Goal: Task Accomplishment & Management: Use online tool/utility

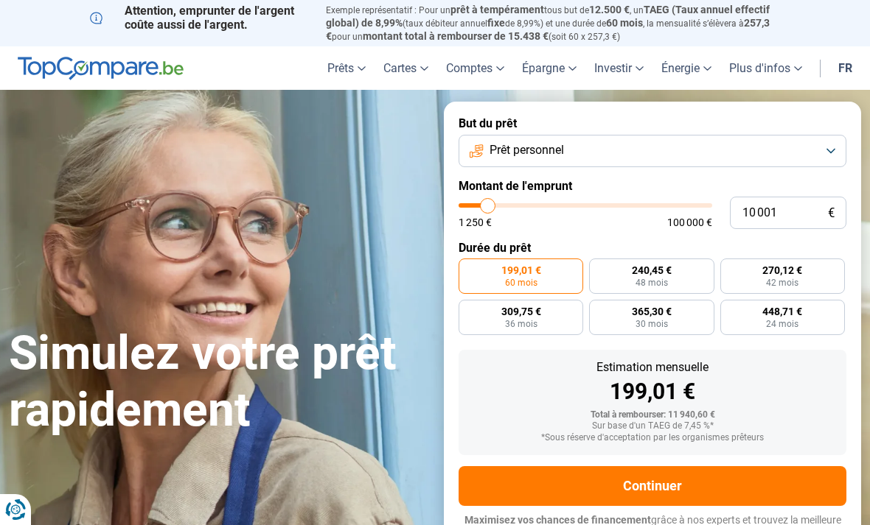
type input "14 250"
type input "14250"
type input "15 000"
type input "15000"
type input "15 250"
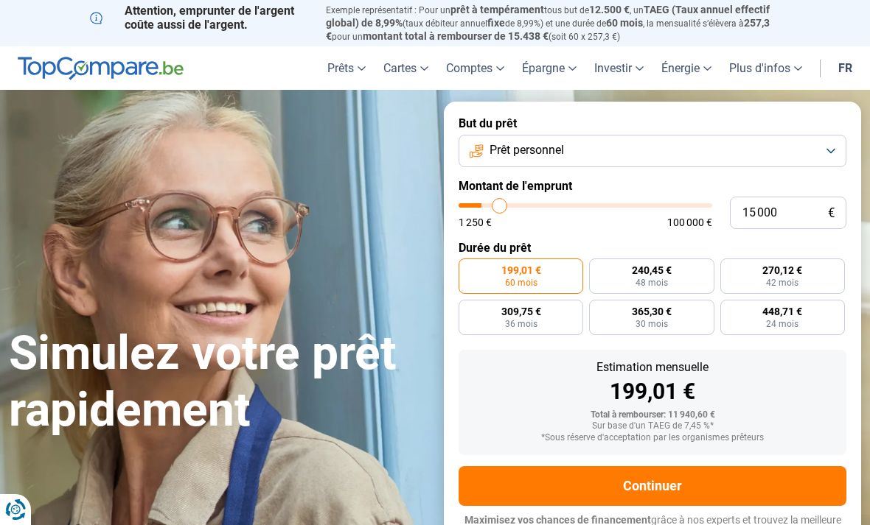
type input "15250"
type input "16 000"
type input "16000"
type input "16 250"
type input "16250"
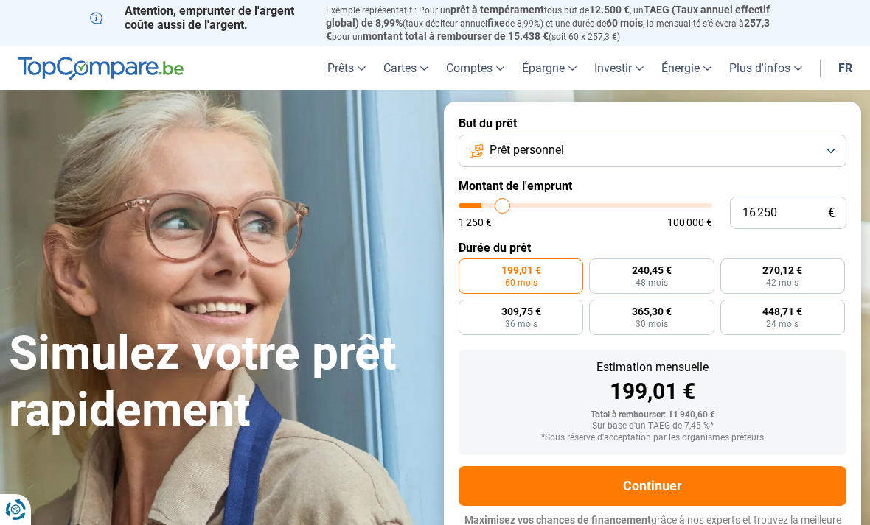
type input "16 750"
type input "16750"
type input "17 000"
type input "17000"
type input "17 500"
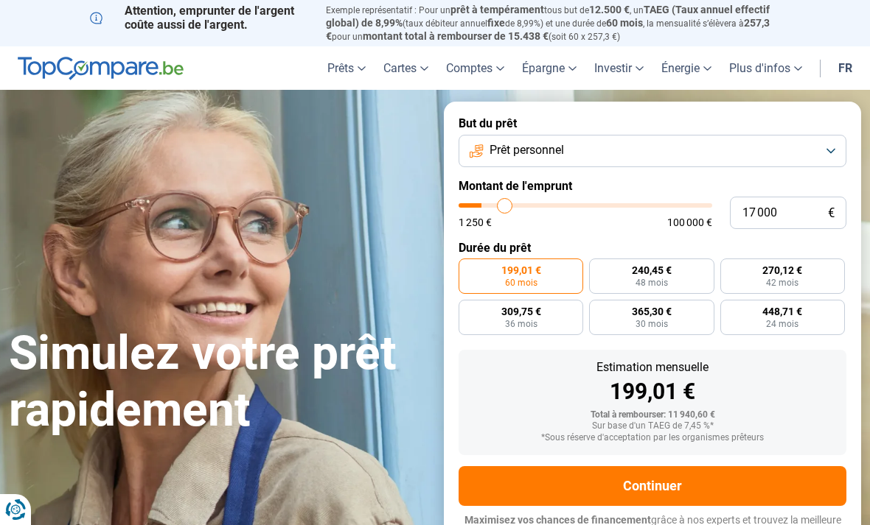
type input "17500"
type input "17 750"
type input "17750"
type input "18 000"
type input "18000"
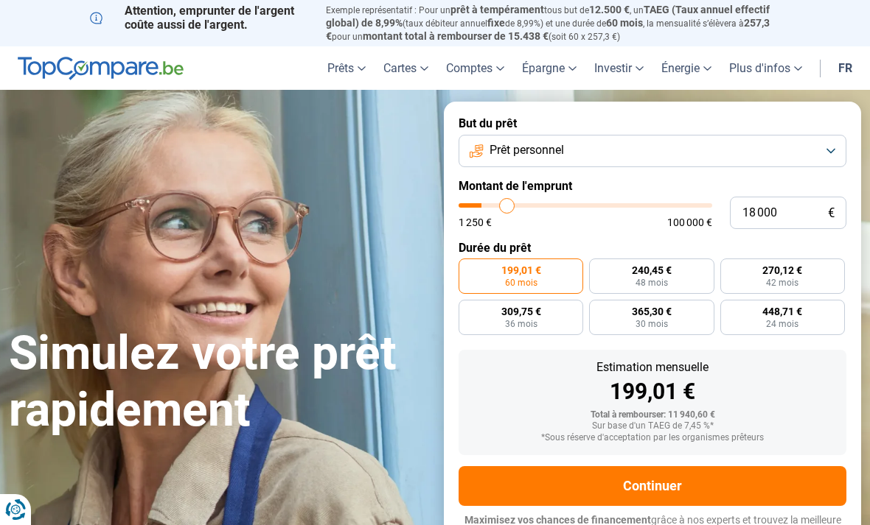
type input "18 250"
type input "18250"
type input "18 750"
type input "18750"
type input "19 000"
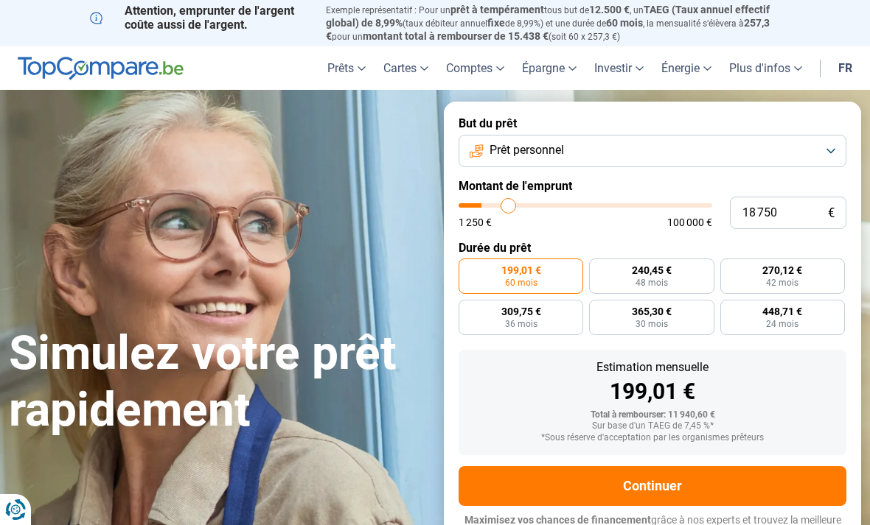
type input "19000"
type input "19 250"
type input "19250"
type input "19 500"
type input "19500"
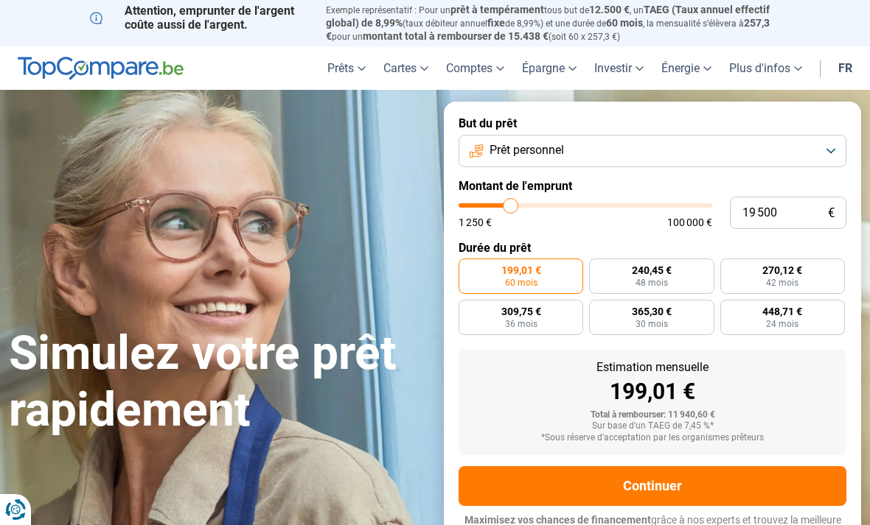
type input "19 750"
type input "19750"
type input "20 250"
type input "20250"
type input "20 500"
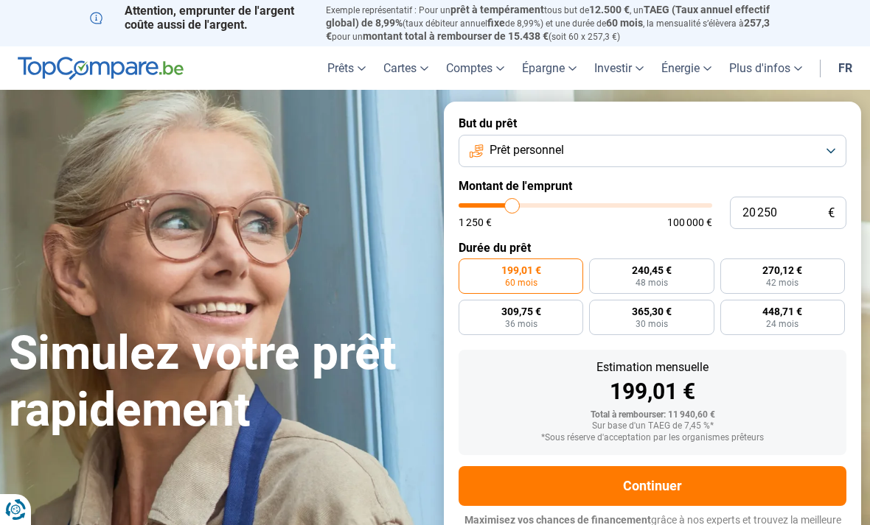
type input "20500"
type input "20 750"
type input "20750"
type input "21 000"
type input "21000"
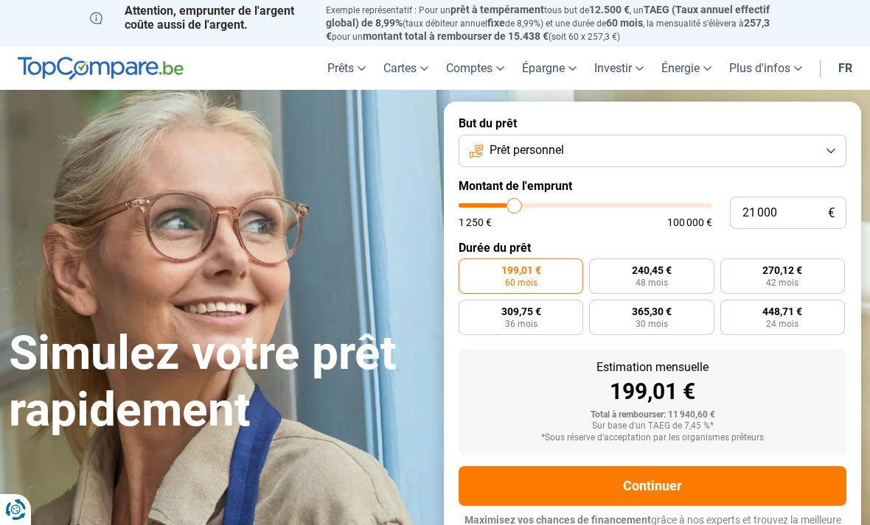
type input "21 500"
type input "21500"
type input "21 750"
type input "21750"
type input "22 000"
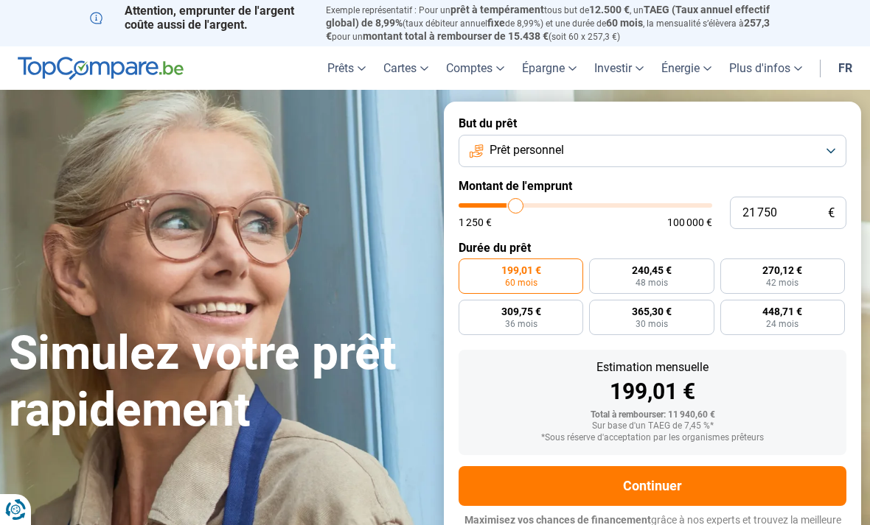
type input "22000"
type input "22 250"
type input "22250"
type input "22 750"
type input "22750"
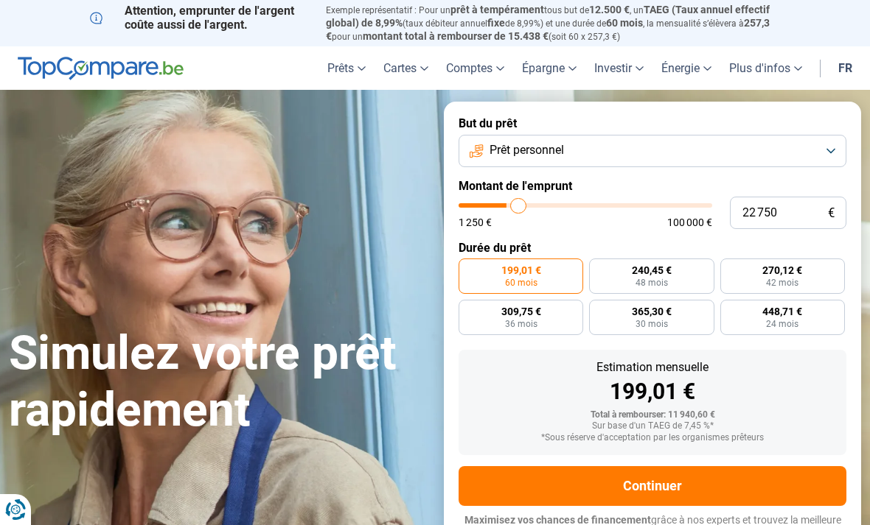
type input "23 250"
type input "23250"
type input "23 500"
type input "23500"
type input "23 750"
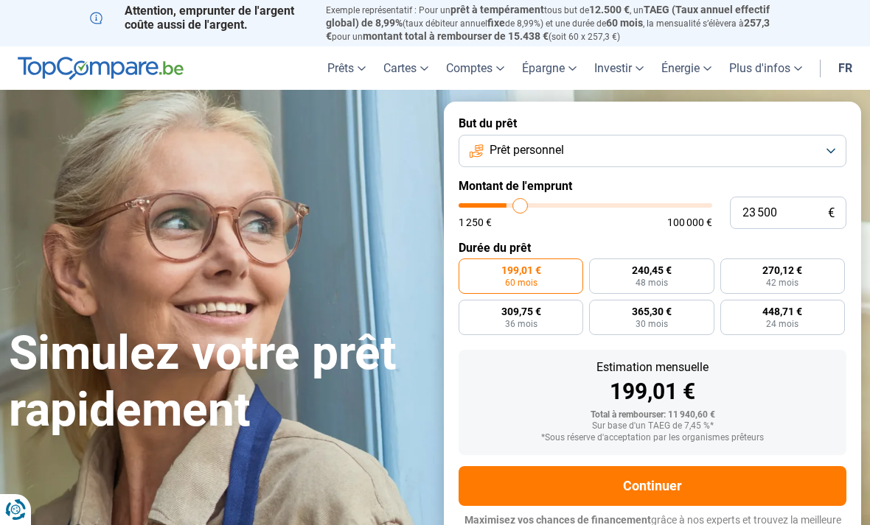
type input "23750"
type input "24 250"
type input "24250"
type input "24 750"
type input "24750"
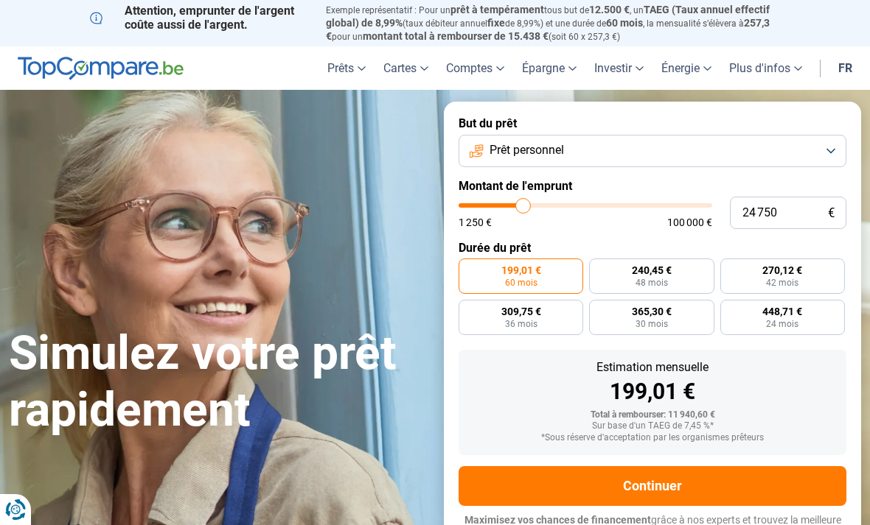
type input "25 500"
type input "25500"
type input "25 750"
type input "25750"
type input "26 000"
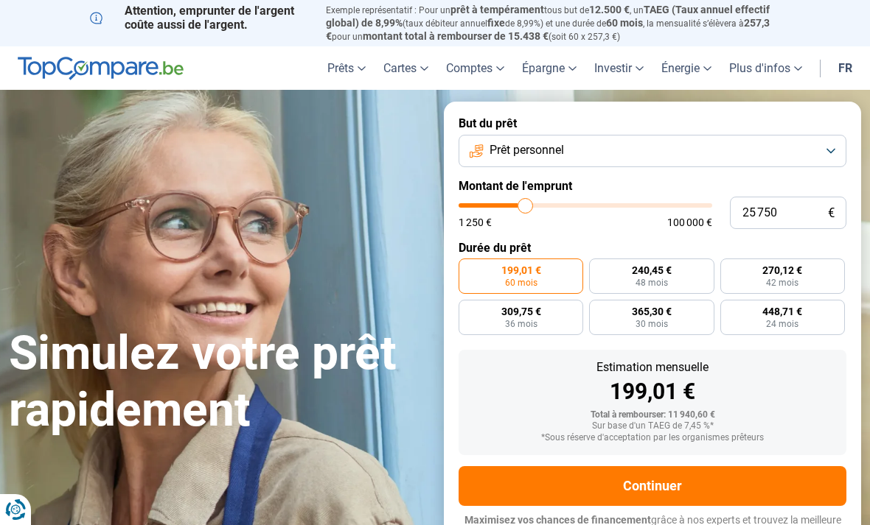
type input "26000"
type input "26 250"
type input "26250"
type input "26 750"
type input "26750"
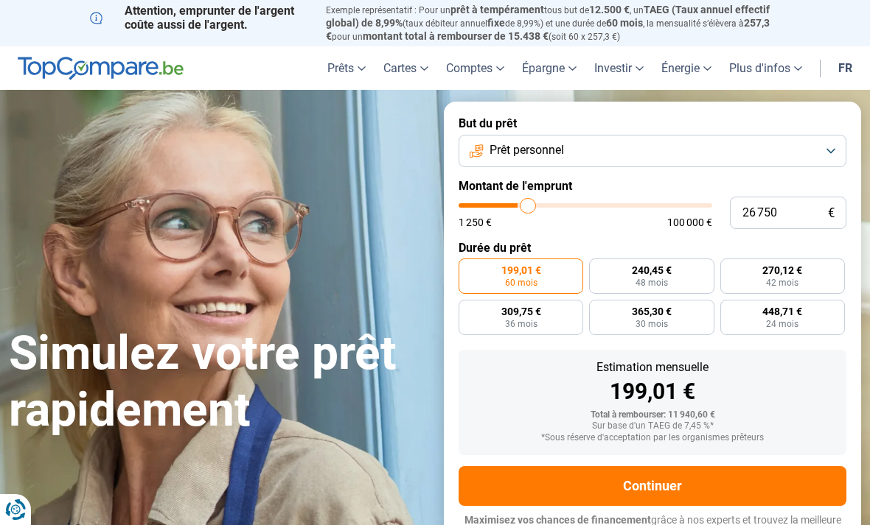
type input "27 000"
type input "27000"
type input "27 250"
type input "27250"
type input "27 500"
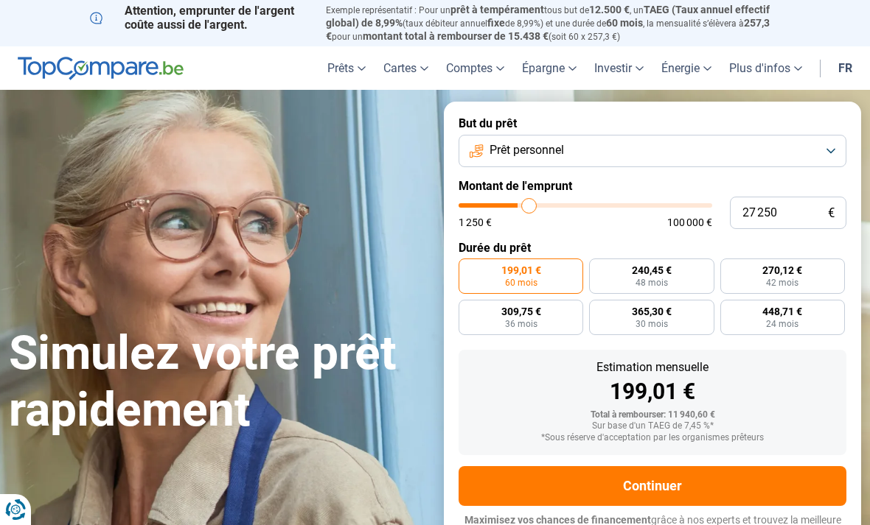
type input "27500"
type input "27 750"
type input "27750"
type input "28 250"
type input "28250"
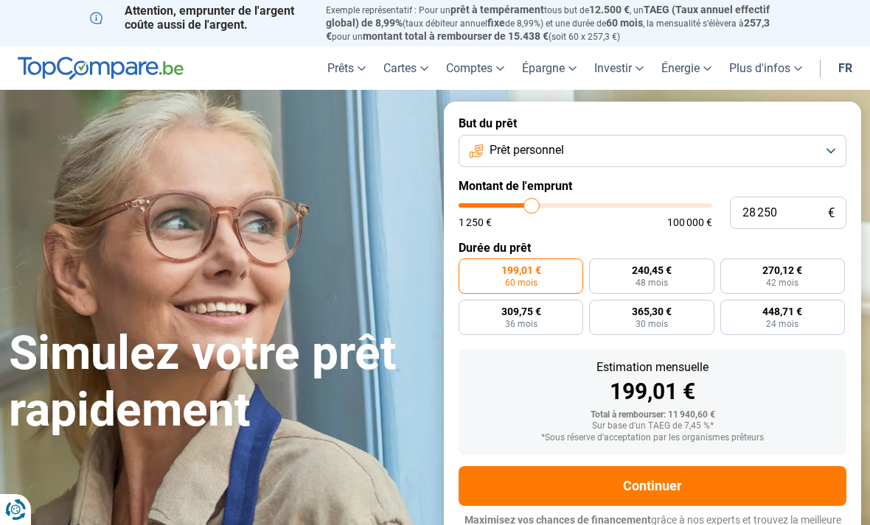
type input "28 500"
type input "28500"
type input "28 750"
type input "28750"
type input "29 000"
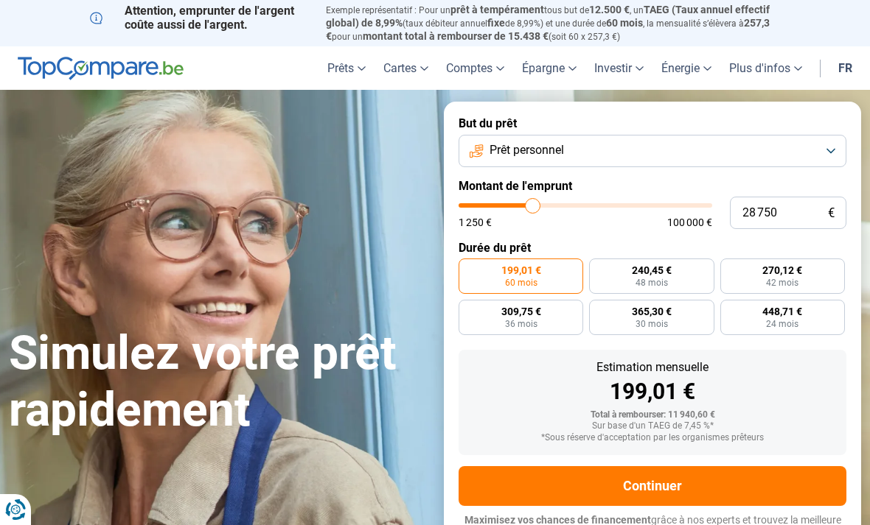
type input "29000"
type input "29 500"
type input "29500"
type input "29 750"
type input "29750"
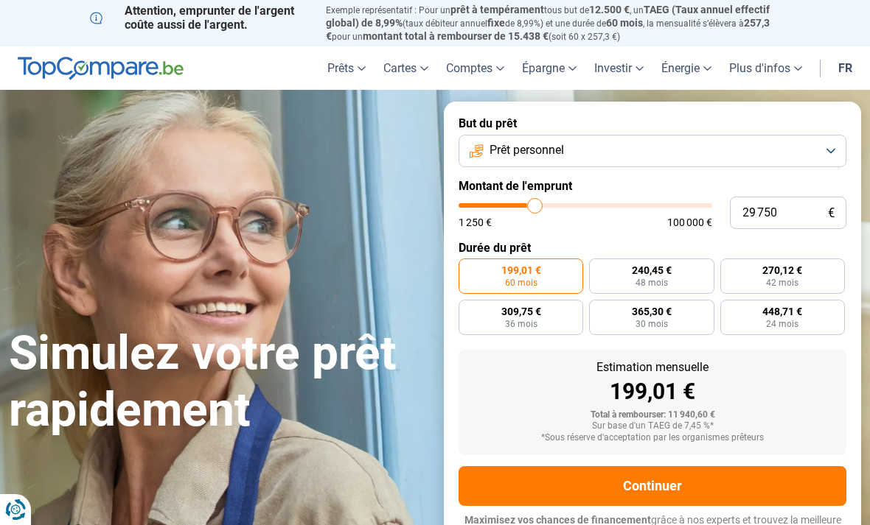
type input "30 000"
type input "30000"
type input "30 250"
type input "30250"
type input "30 750"
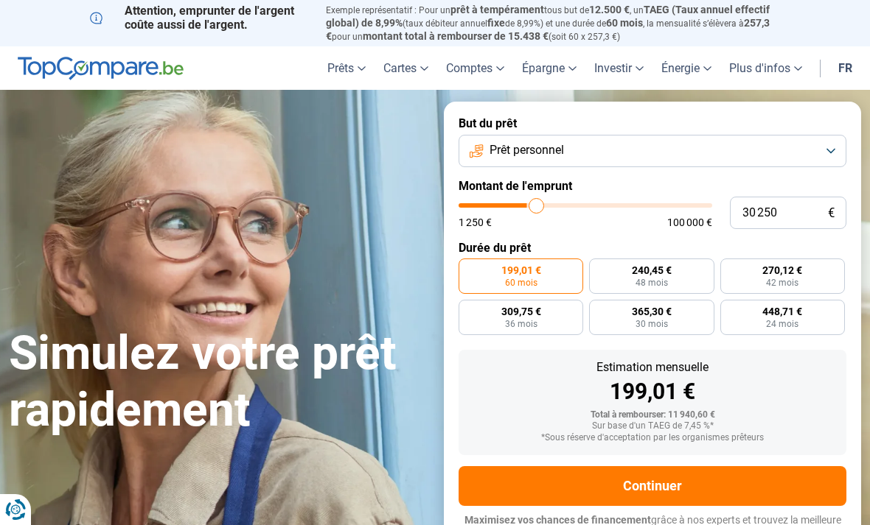
type input "30750"
type input "31 000"
type input "31000"
type input "31 250"
type input "31250"
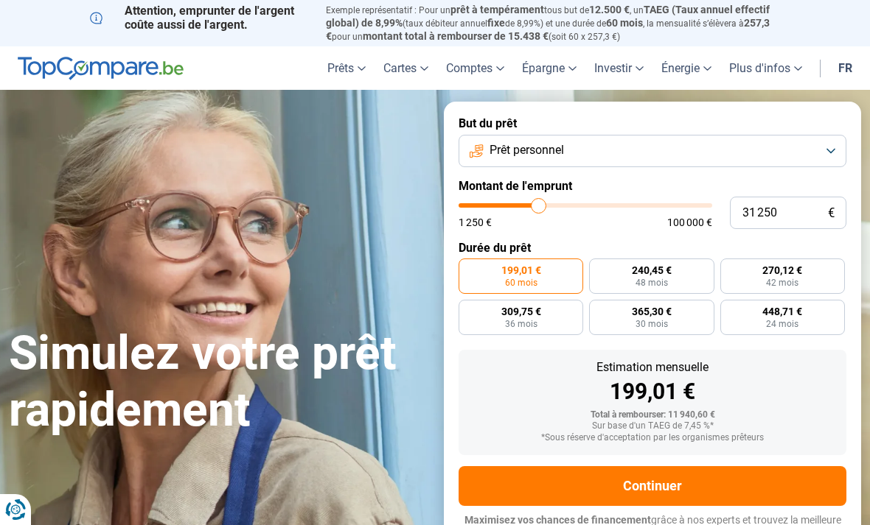
type input "31 500"
type input "31500"
type input "31 750"
type input "31750"
type input "32 250"
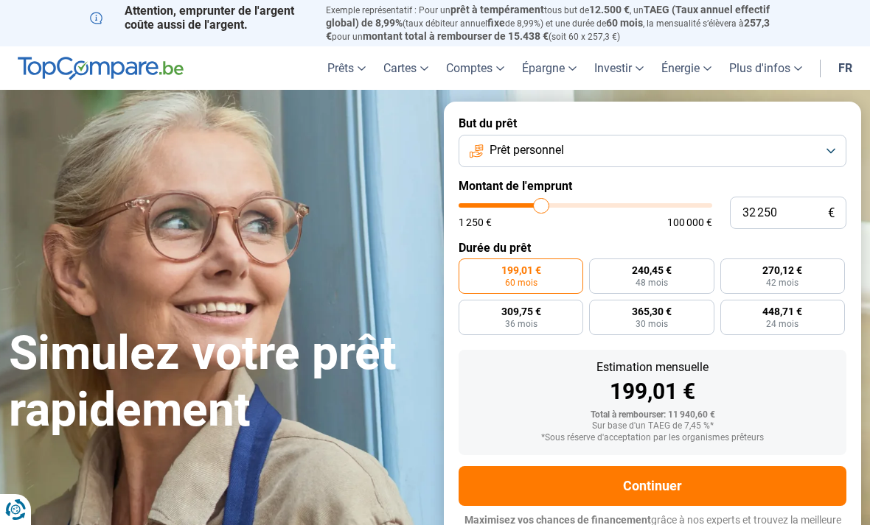
type input "32250"
radio input "false"
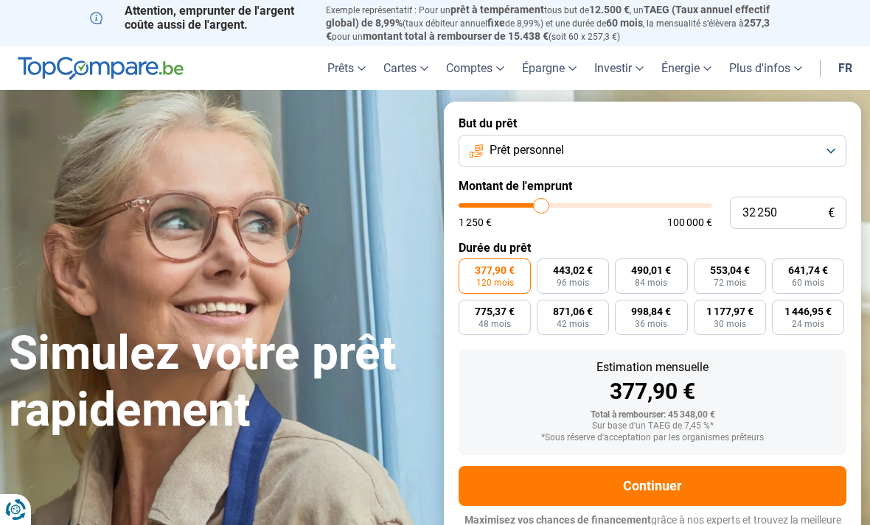
scroll to position [10, 0]
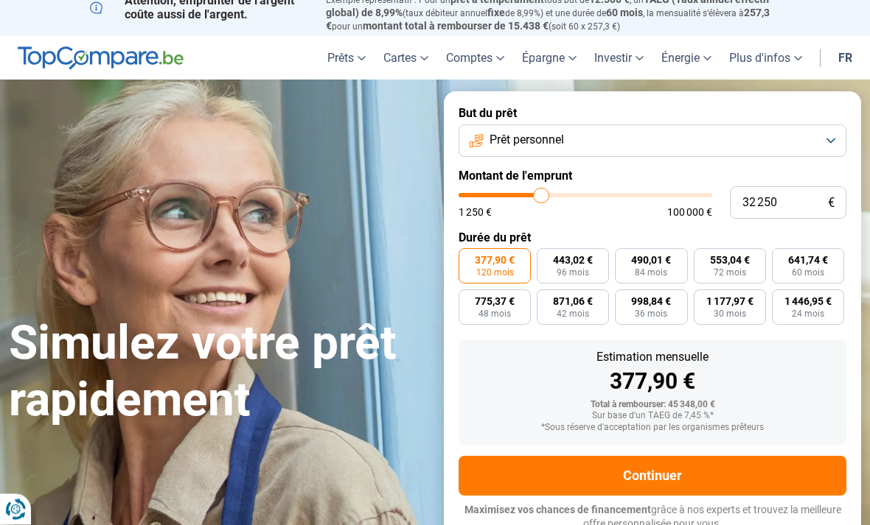
type input "33 000"
type input "33000"
type input "32 750"
type input "32750"
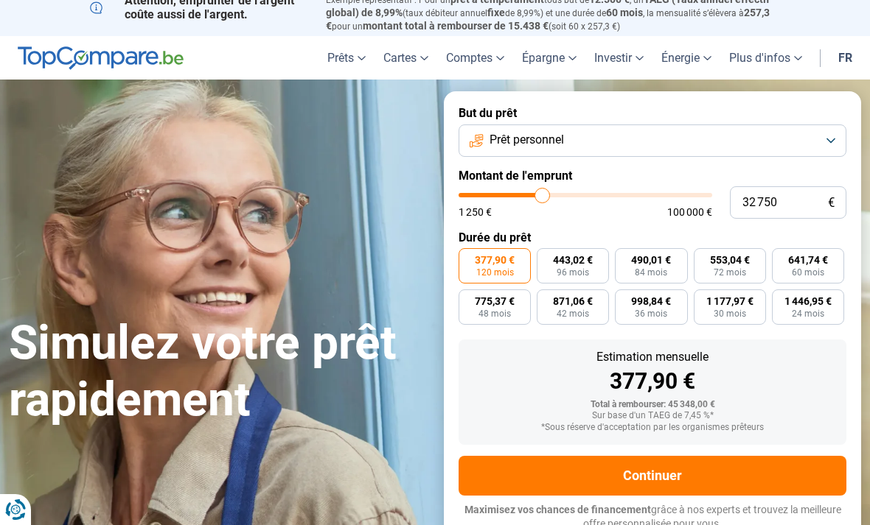
type input "32 500"
type input "32500"
type input "32 250"
type input "32250"
type input "31 750"
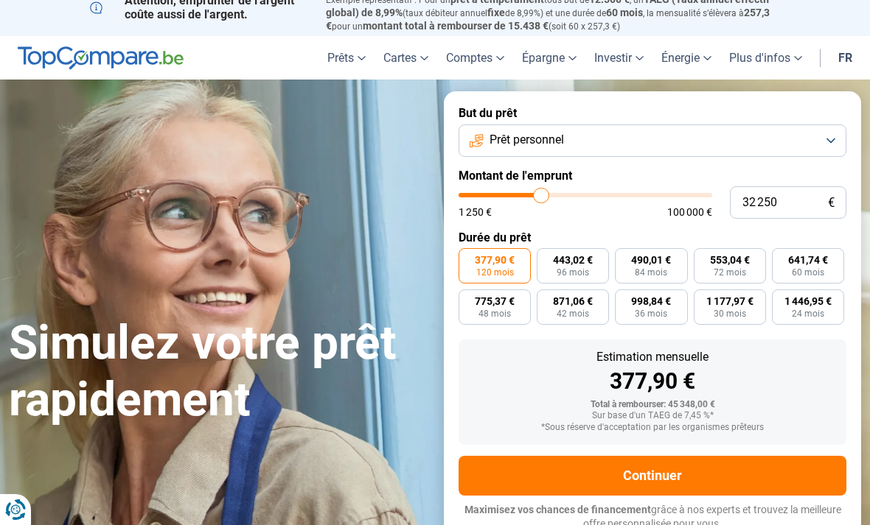
type input "31750"
type input "31 500"
type input "31500"
type input "31 250"
type input "31250"
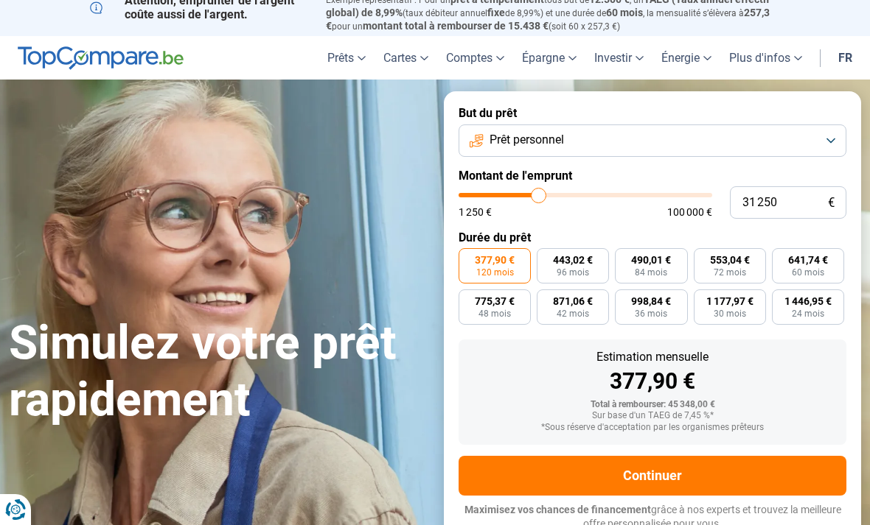
type input "31 000"
type input "31000"
type input "30 750"
type input "30750"
type input "30 250"
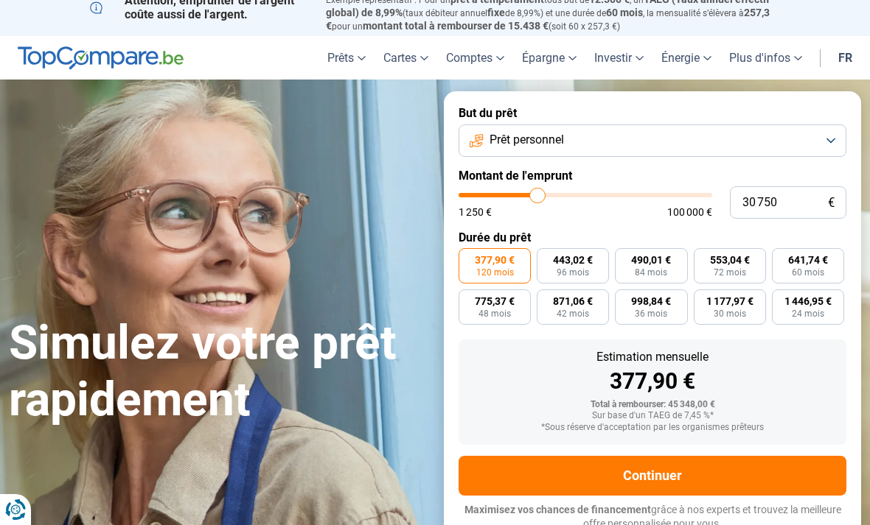
type input "30250"
type input "30 000"
type input "30000"
type input "29 750"
type input "29750"
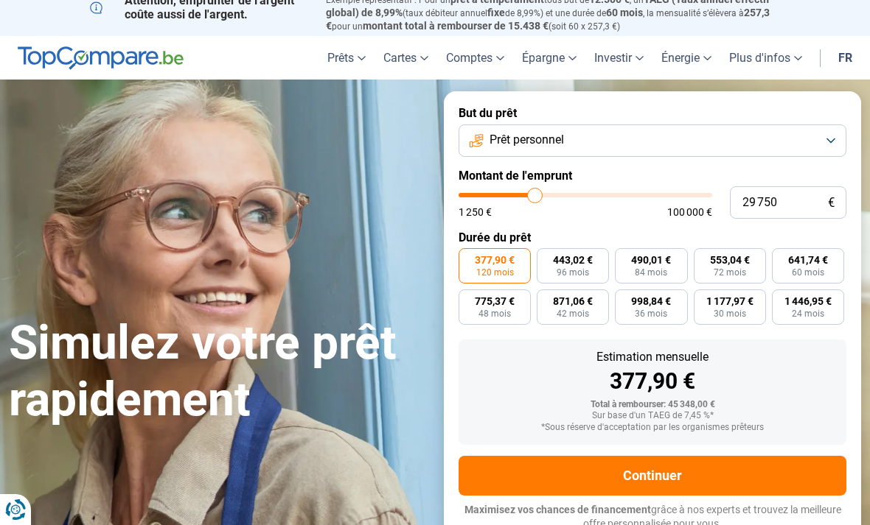
type input "29 500"
type input "29500"
type input "29 000"
type input "29000"
type input "28 750"
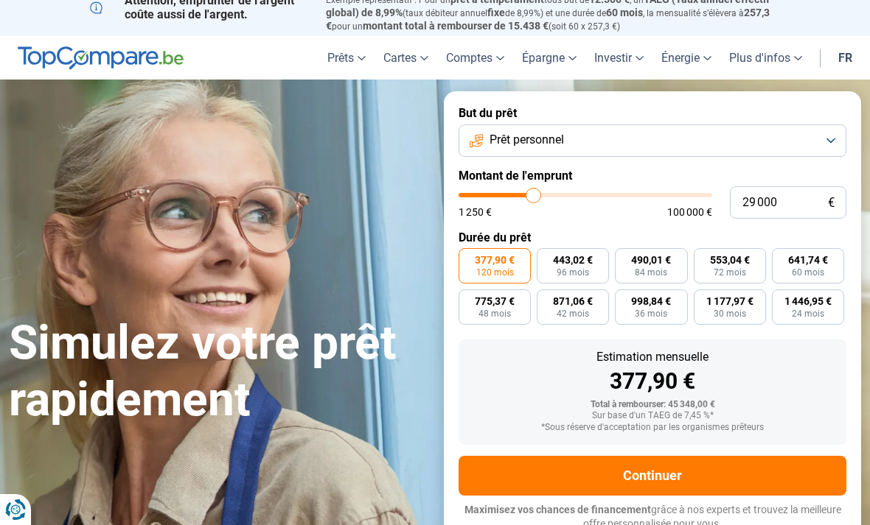
type input "28750"
type input "28 500"
type input "28500"
type input "28 250"
type input "28250"
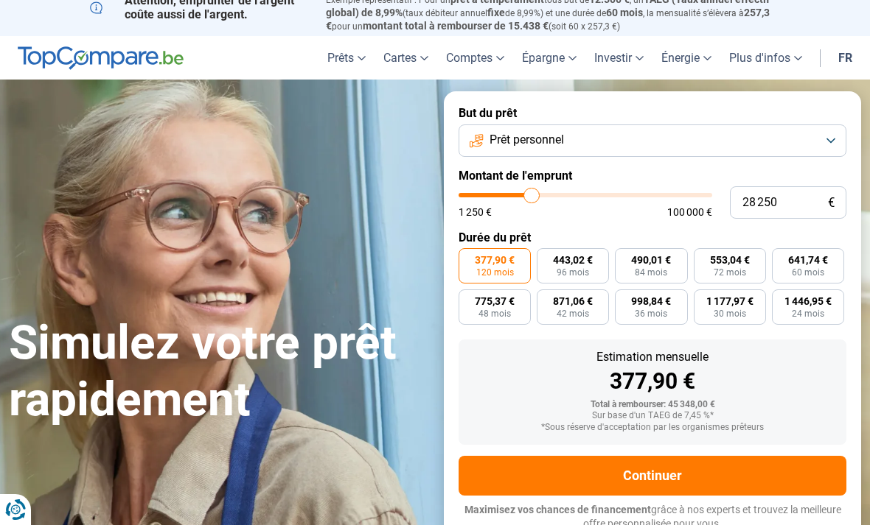
type input "27 750"
type input "27750"
type input "27 500"
type input "27500"
type input "27 250"
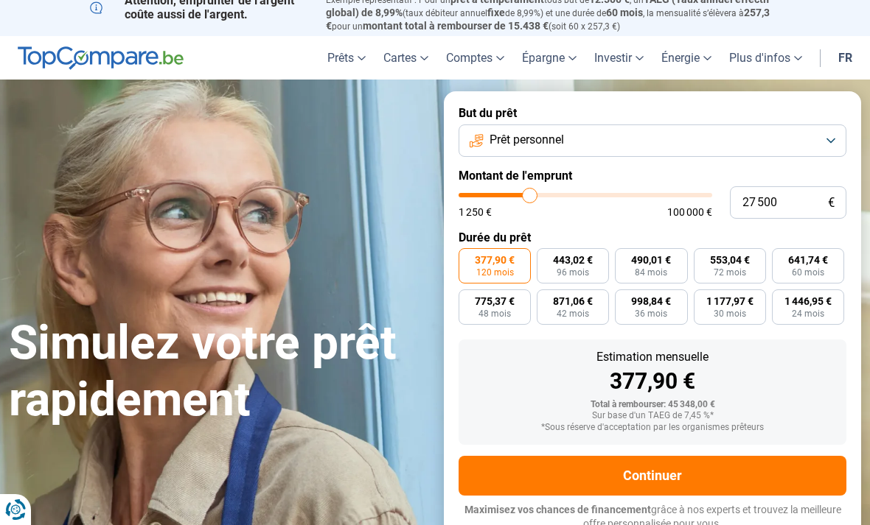
type input "27250"
type input "27 000"
type input "27000"
type input "26 750"
type input "26750"
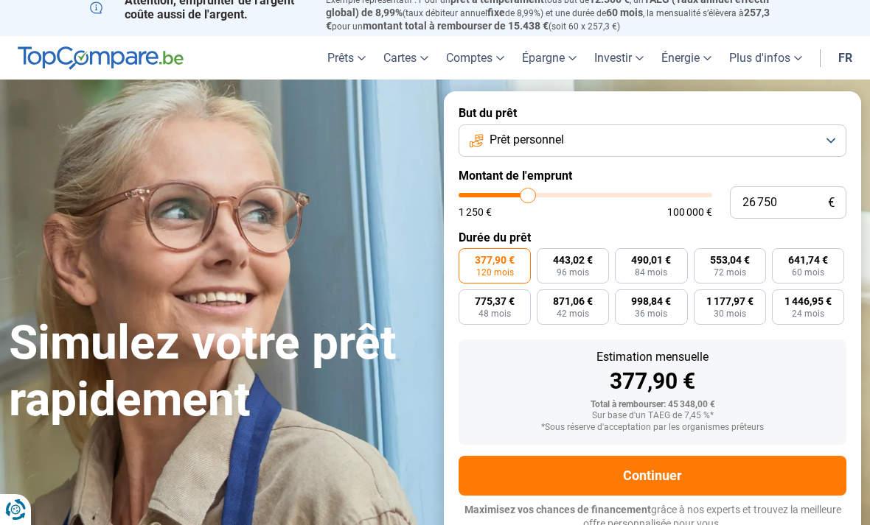
type input "26 250"
type input "26250"
type input "26 000"
type input "26000"
type input "25 750"
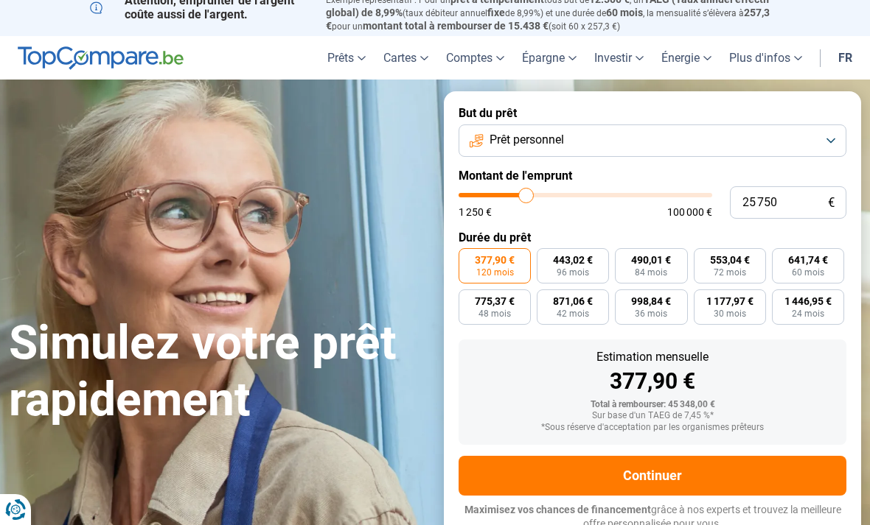
type input "25750"
type input "25 500"
type input "25500"
type input "25 000"
type input "25000"
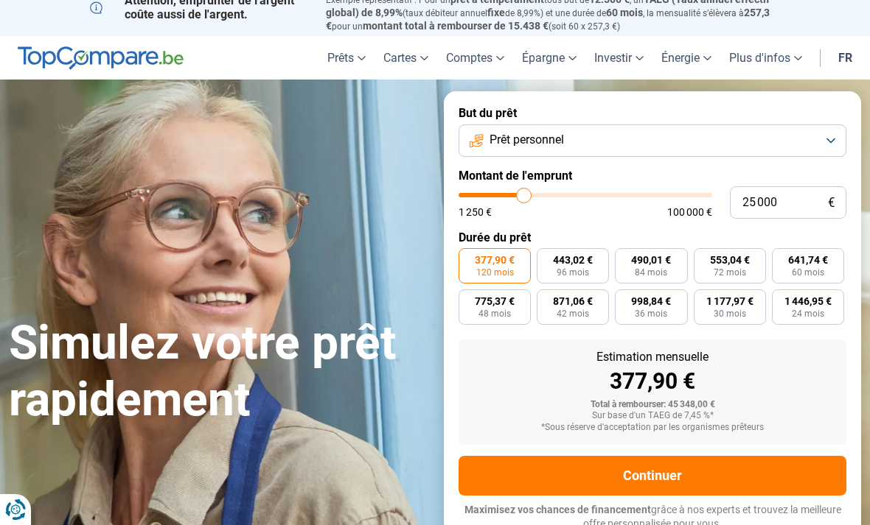
type input "24 750"
type input "24750"
type input "24 500"
type input "24500"
type input "24 250"
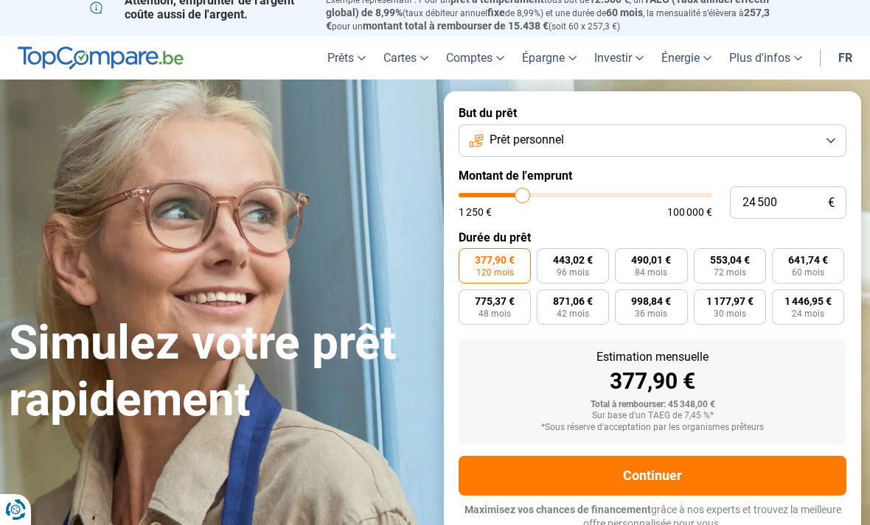
type input "24250"
type input "24 500"
type input "24500"
type input "24 750"
type input "24750"
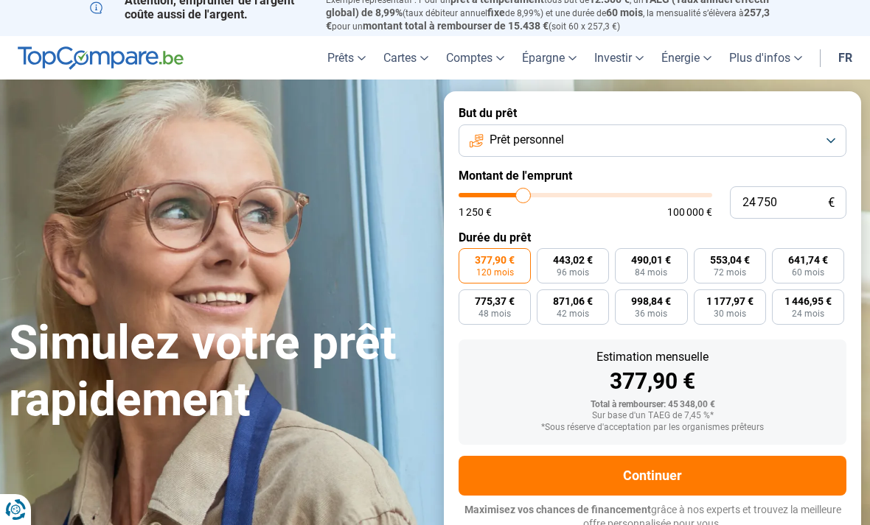
type input "25 000"
type input "25000"
type input "25 500"
type input "25500"
type input "25 750"
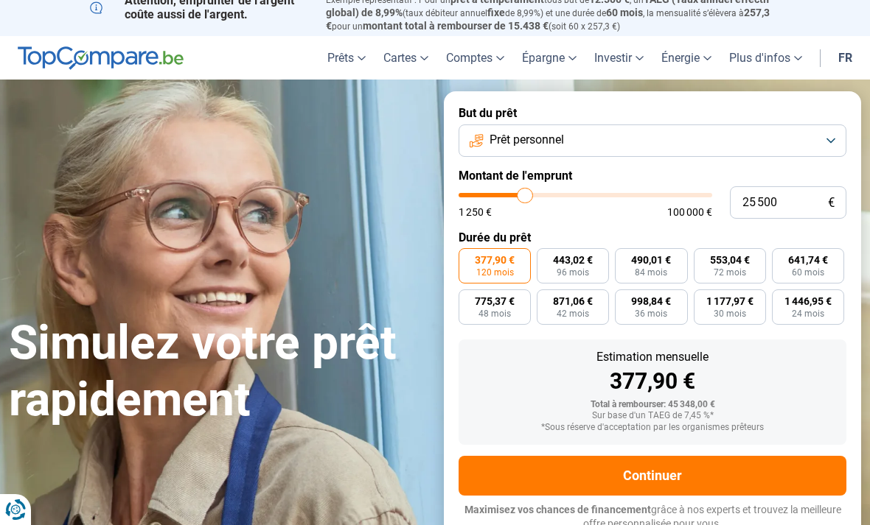
type input "25750"
type input "25 500"
type input "25500"
type input "25 000"
click at [832, 141] on button "Prêt personnel" at bounding box center [652, 141] width 388 height 32
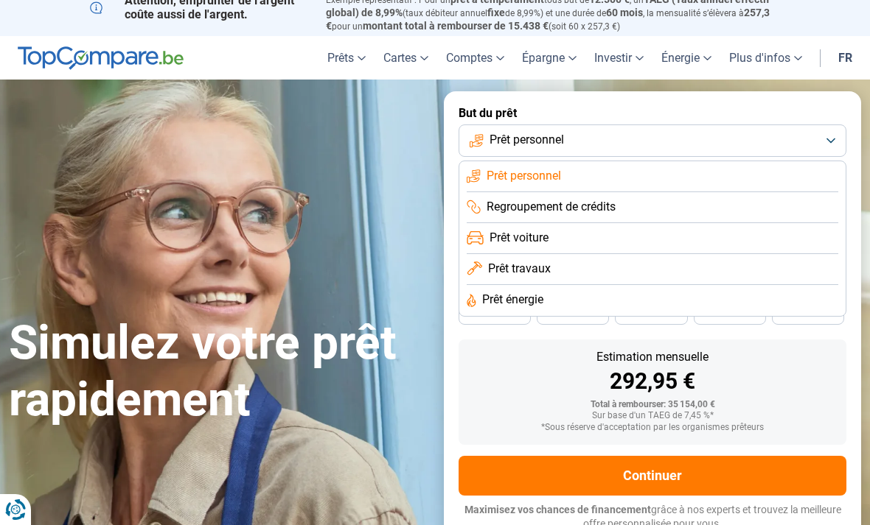
click at [535, 237] on span "Prêt voiture" at bounding box center [518, 238] width 59 height 16
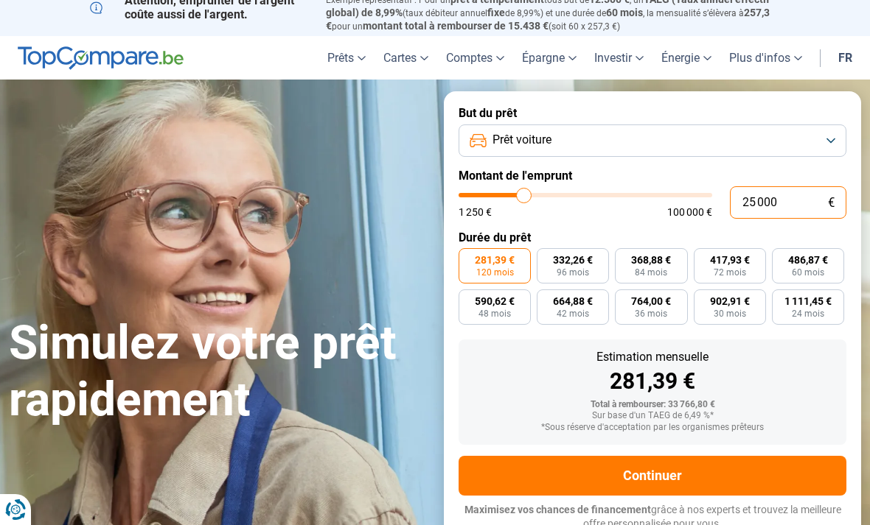
click at [818, 192] on input "25 000" at bounding box center [787, 202] width 116 height 32
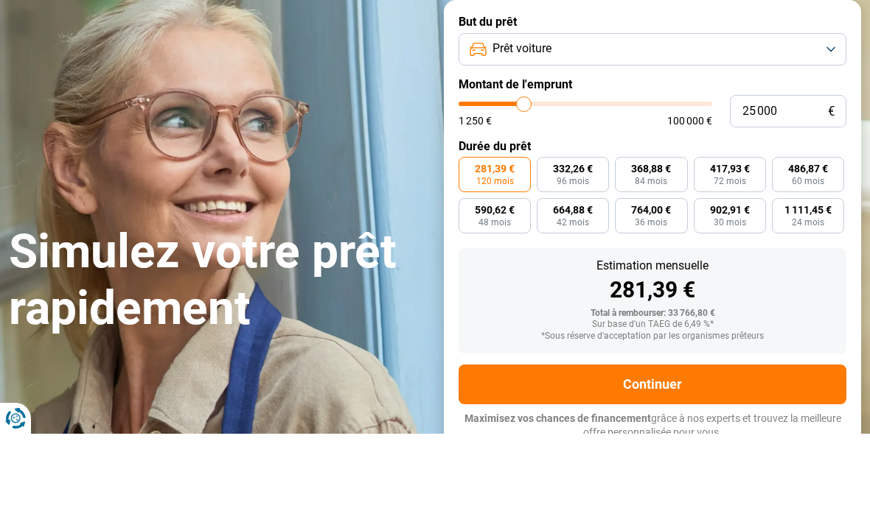
type input "30750"
click at [537, 193] on input "range" at bounding box center [584, 195] width 253 height 4
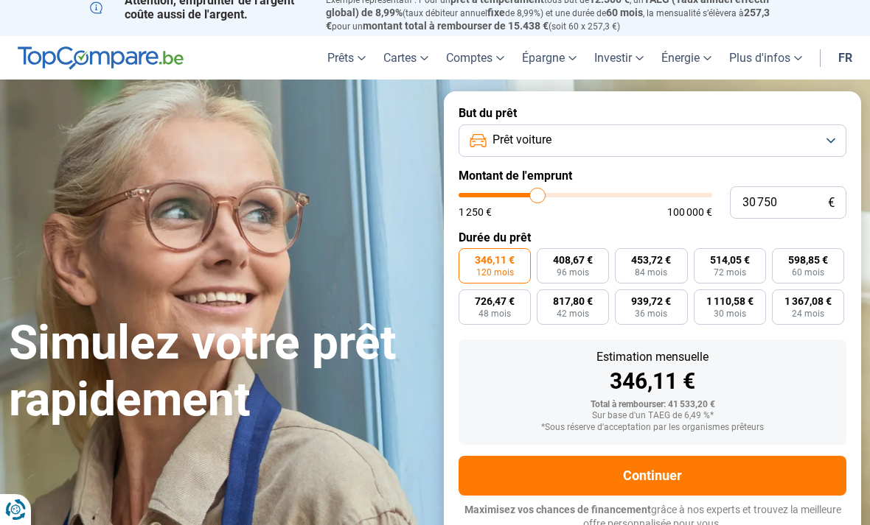
type input "31 750"
type input "31750"
type input "31 250"
type input "31250"
type input "31 000"
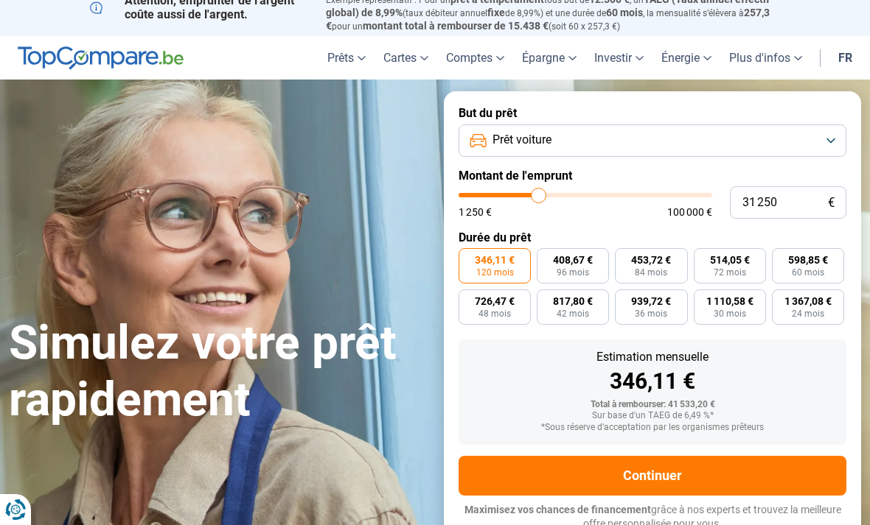
type input "31000"
type input "30 750"
type input "30750"
type input "30 500"
type input "30500"
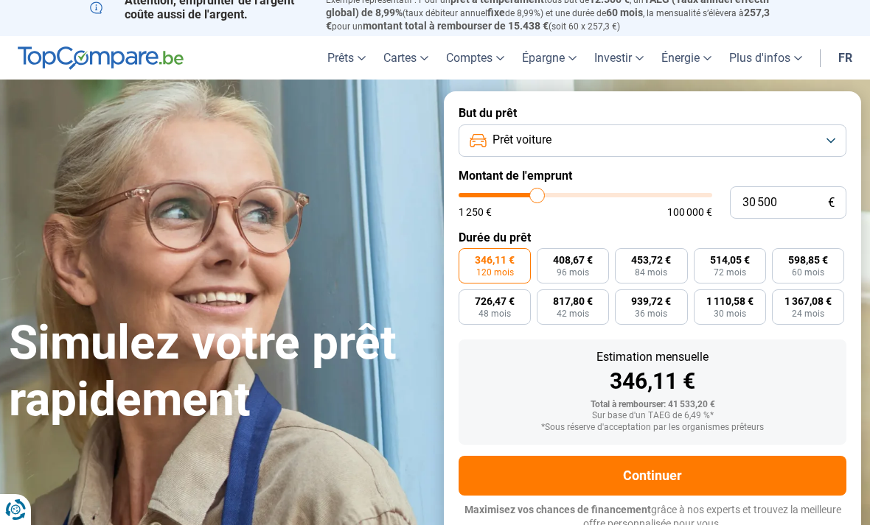
type input "30 000"
type input "30000"
type input "29 750"
type input "29750"
type input "29 500"
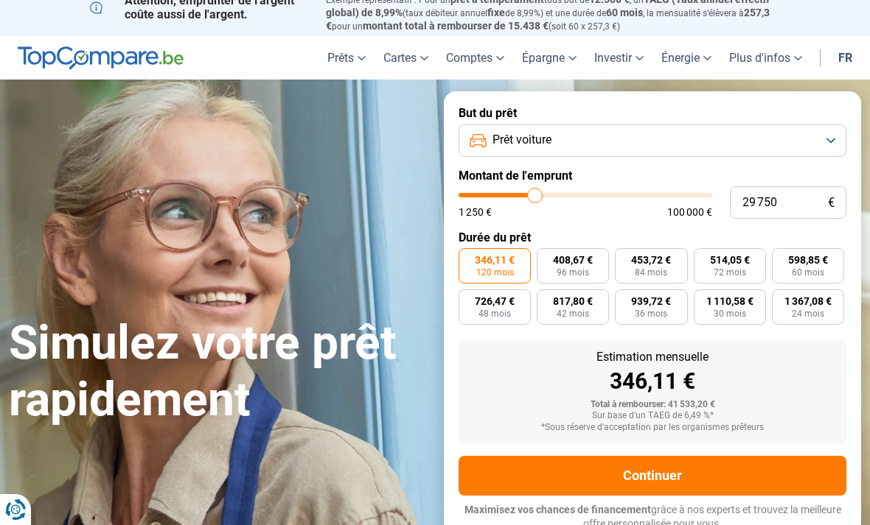
type input "29500"
type input "29 250"
type input "29250"
type input "29 000"
